Goal: Obtain resource: Download file/media

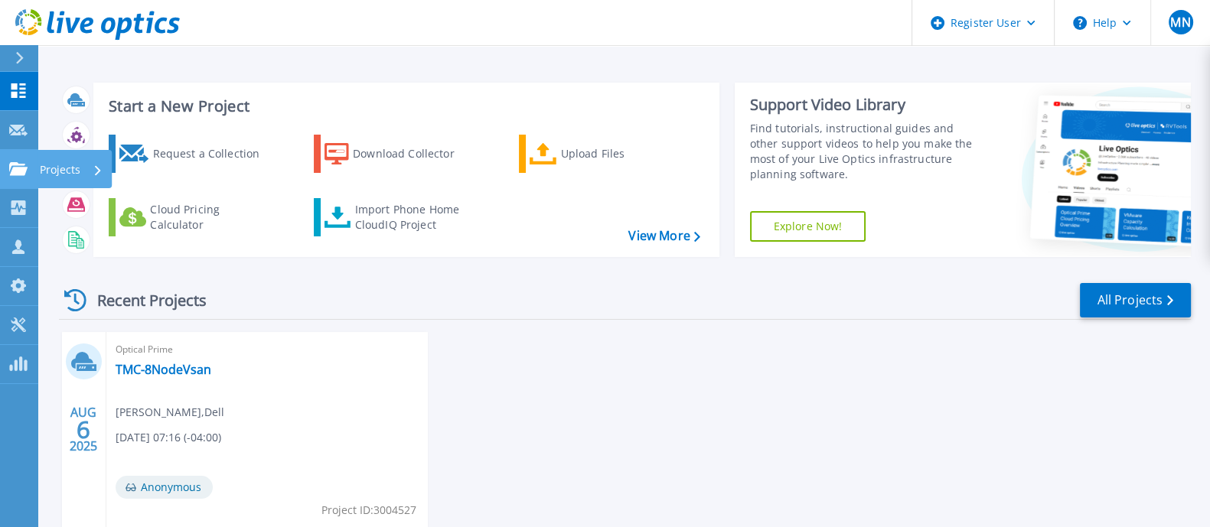
click at [32, 166] on link "Projects Projects" at bounding box center [19, 169] width 38 height 39
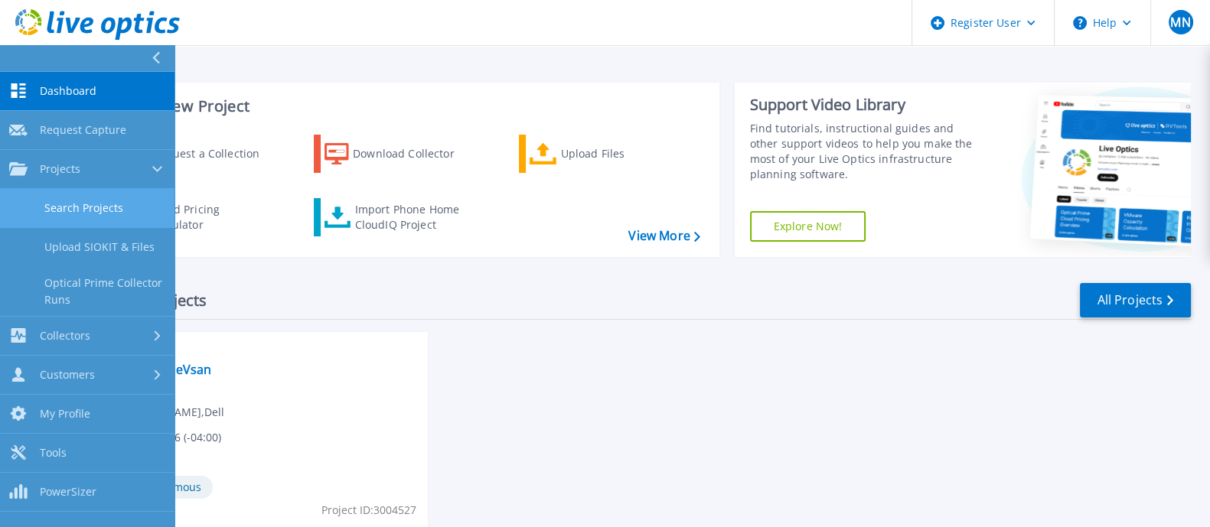
click at [103, 197] on link "Search Projects" at bounding box center [87, 208] width 175 height 39
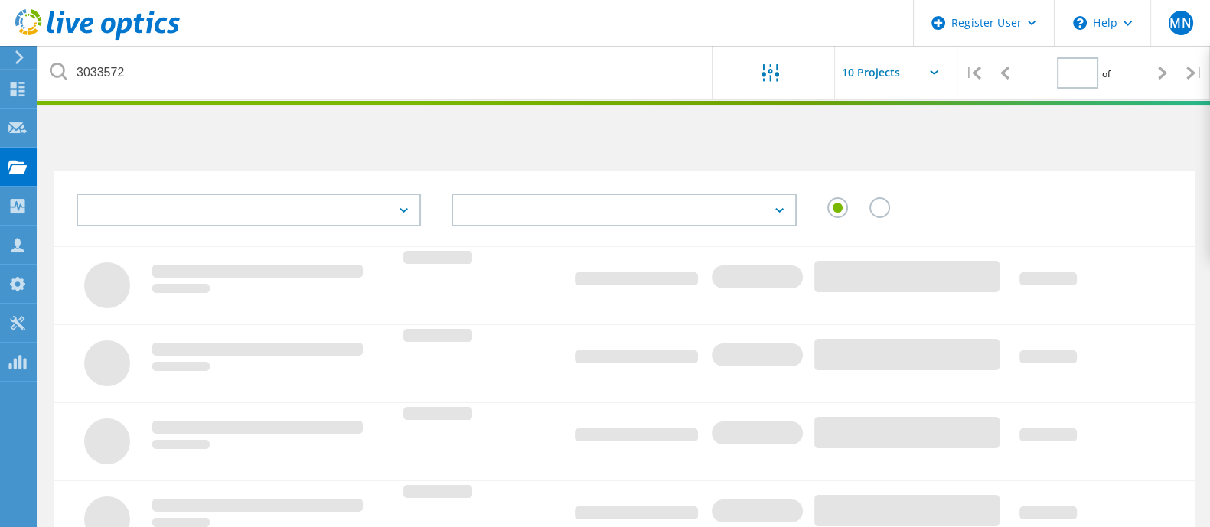
type input "1"
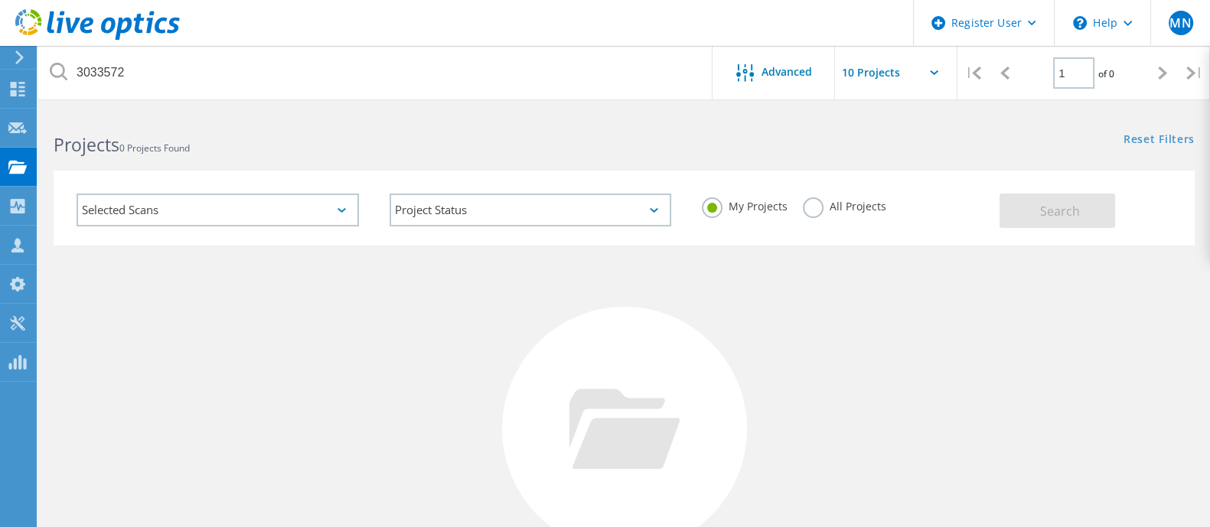
click at [804, 201] on label "All Projects" at bounding box center [844, 204] width 83 height 15
click at [0, 0] on input "All Projects" at bounding box center [0, 0] width 0 height 0
click at [1000, 216] on button "Search" at bounding box center [1058, 211] width 116 height 34
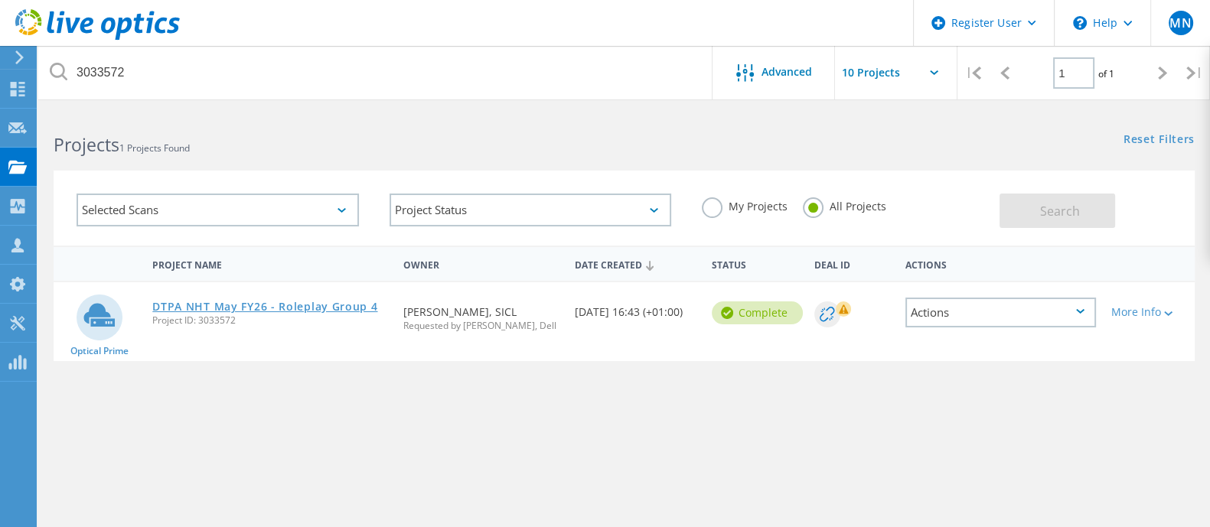
click at [272, 305] on link "DTPA NHT May FY26 - Roleplay Group 4" at bounding box center [264, 307] width 225 height 11
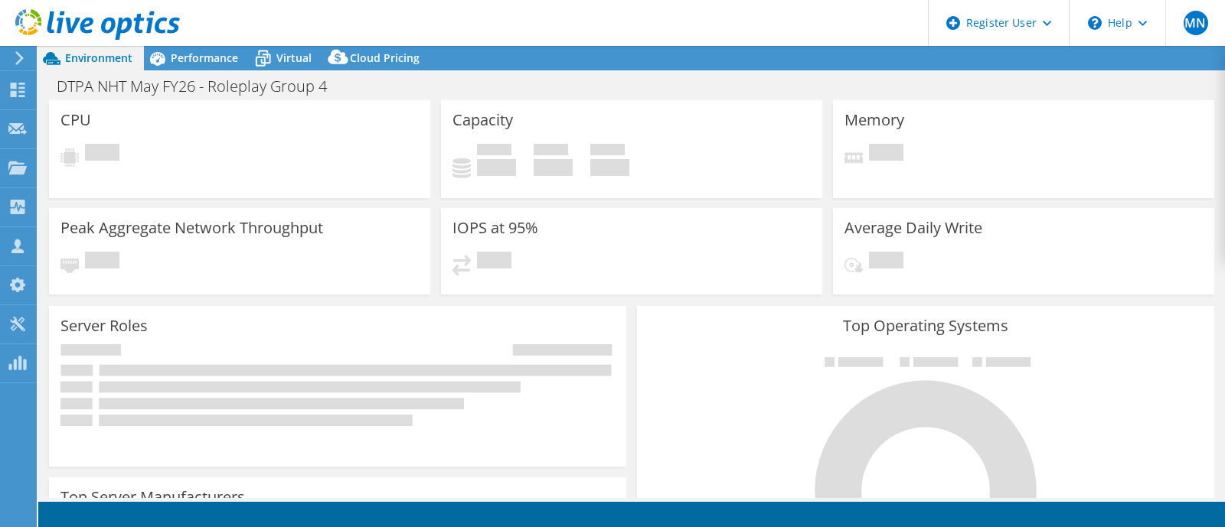
select select "USD"
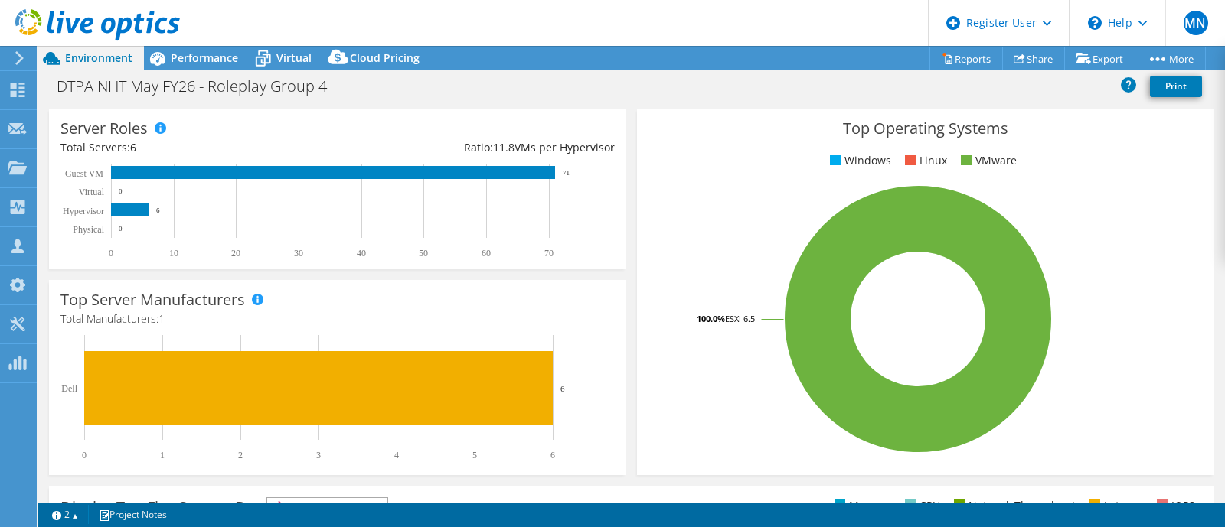
scroll to position [191, 0]
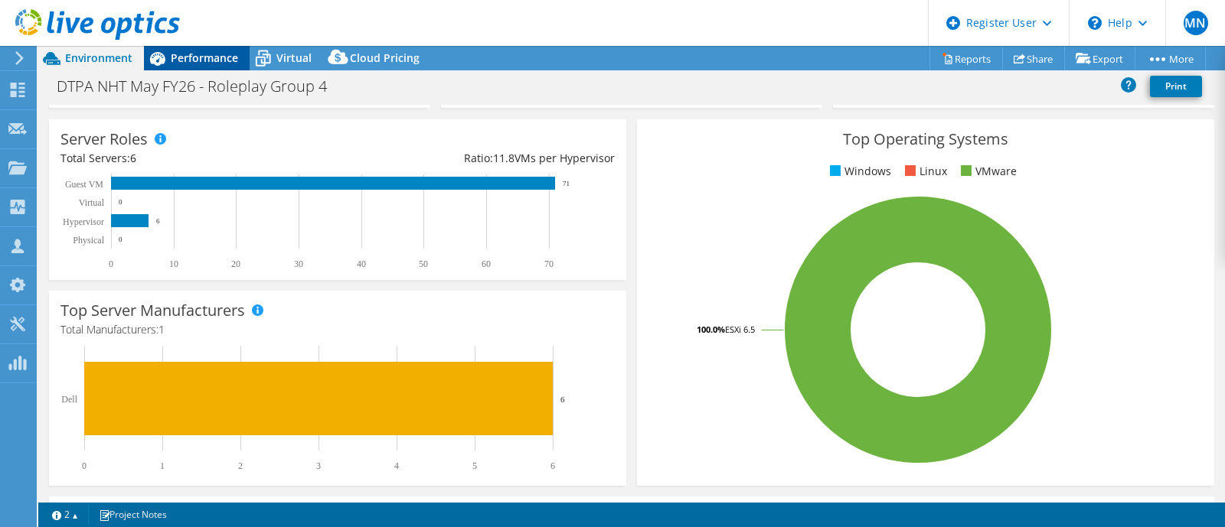
click at [171, 61] on span "Performance" at bounding box center [204, 58] width 67 height 15
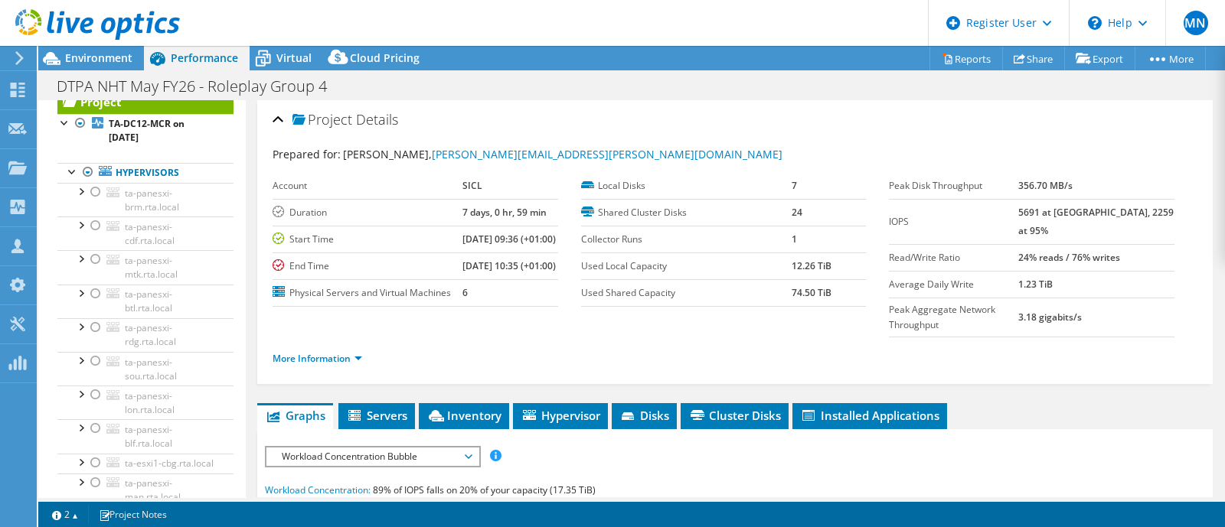
scroll to position [0, 0]
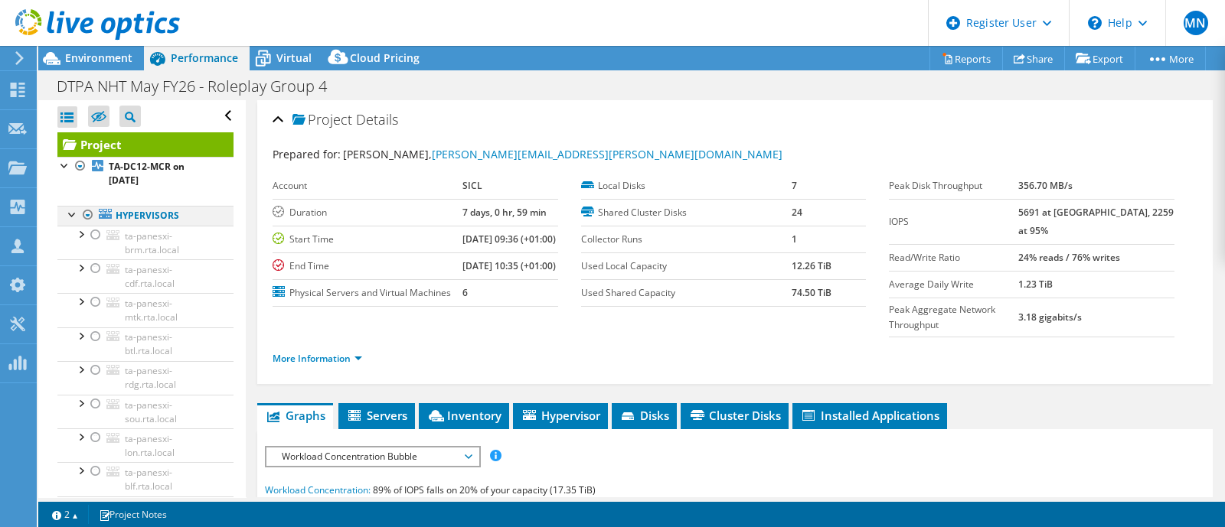
click at [69, 214] on div at bounding box center [72, 213] width 15 height 15
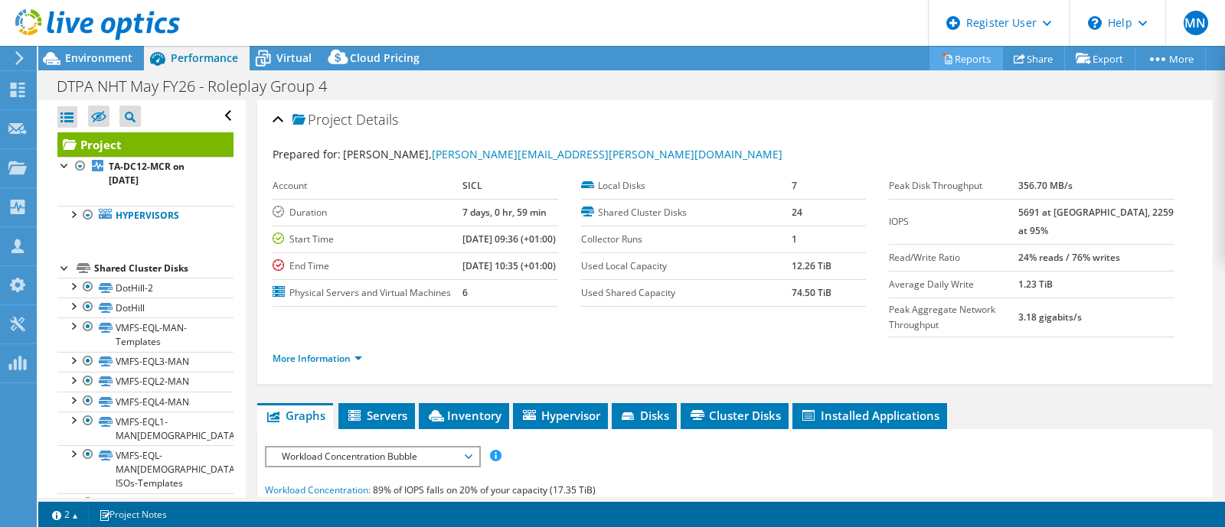
click at [978, 62] on link "Reports" at bounding box center [965, 59] width 73 height 24
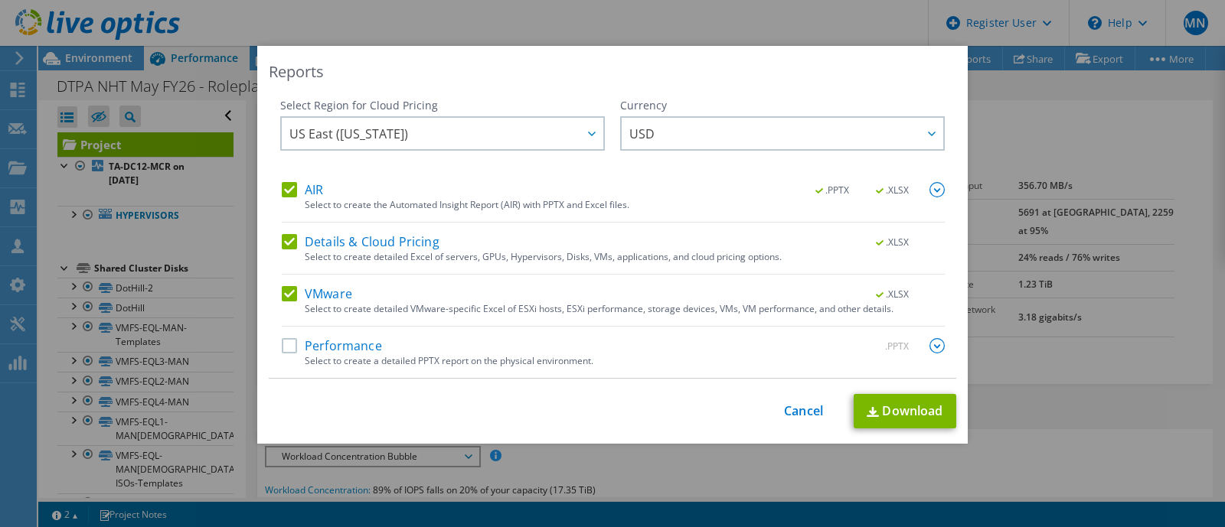
click at [350, 351] on label "Performance" at bounding box center [332, 345] width 100 height 15
click at [0, 0] on input "Performance" at bounding box center [0, 0] width 0 height 0
click at [903, 421] on link "Download" at bounding box center [905, 411] width 103 height 34
click at [792, 408] on link "Cancel" at bounding box center [803, 411] width 39 height 15
